Goal: Task Accomplishment & Management: Manage account settings

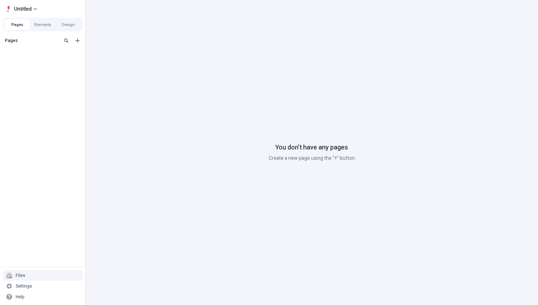
click at [36, 271] on div "Files" at bounding box center [43, 275] width 80 height 11
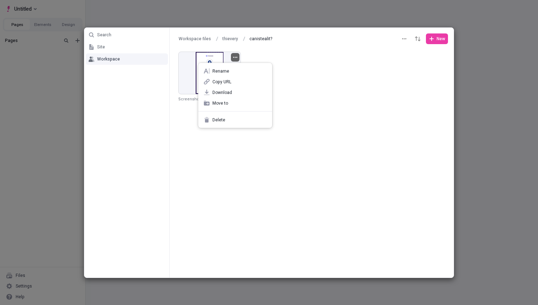
click at [235, 60] on button "button" at bounding box center [235, 57] width 9 height 9
click at [221, 124] on div "Delete" at bounding box center [235, 119] width 74 height 11
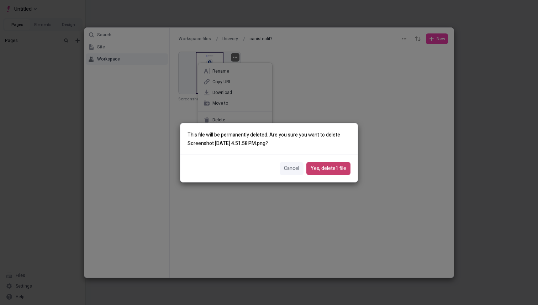
click at [336, 167] on span "Yes, delete 1 file" at bounding box center [328, 168] width 36 height 8
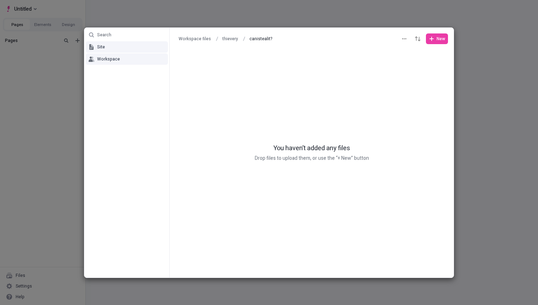
click at [118, 48] on button "Site" at bounding box center [127, 46] width 82 height 11
click at [116, 59] on span "Workspace" at bounding box center [108, 59] width 23 height 6
type input "Workspace files"
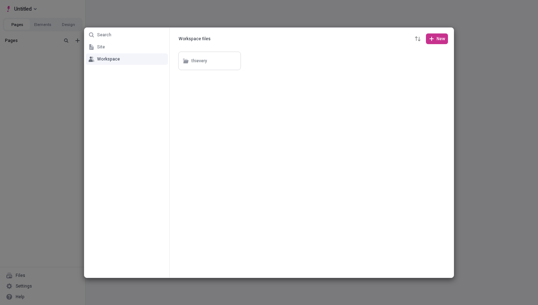
click at [439, 40] on span "New" at bounding box center [440, 39] width 9 height 6
click at [415, 66] on span "Folder" at bounding box center [423, 65] width 37 height 6
click at [301, 59] on icon "button" at bounding box center [300, 61] width 4 height 4
click at [299, 103] on span "Delete" at bounding box center [305, 102] width 54 height 6
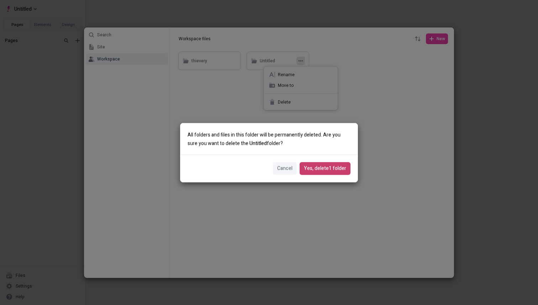
click at [318, 169] on span "Yes, delete 1 folder" at bounding box center [325, 168] width 42 height 8
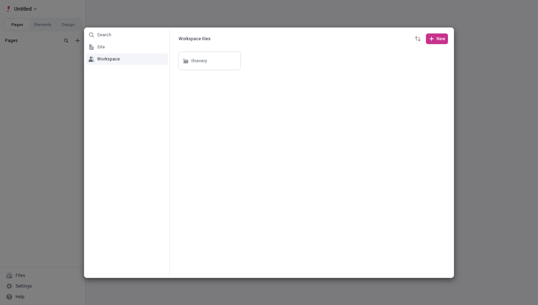
click at [438, 40] on span "New" at bounding box center [440, 39] width 9 height 6
click at [421, 62] on span "Folder" at bounding box center [423, 65] width 37 height 6
type input "target"
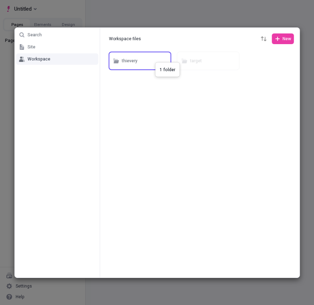
drag, startPoint x: 208, startPoint y: 61, endPoint x: 151, endPoint y: 61, distance: 56.5
click at [204, 133] on div at bounding box center [199, 163] width 199 height 227
